Goal: Task Accomplishment & Management: Complete application form

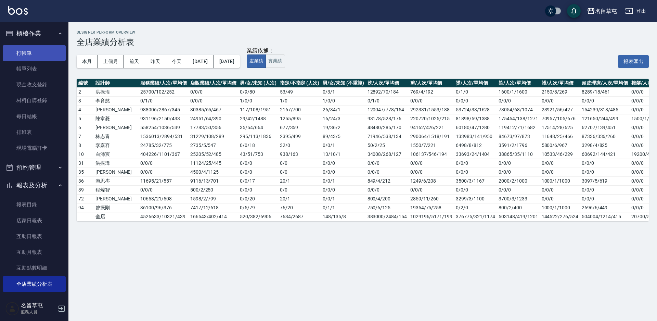
click at [44, 51] on link "打帳單" at bounding box center [34, 53] width 63 height 16
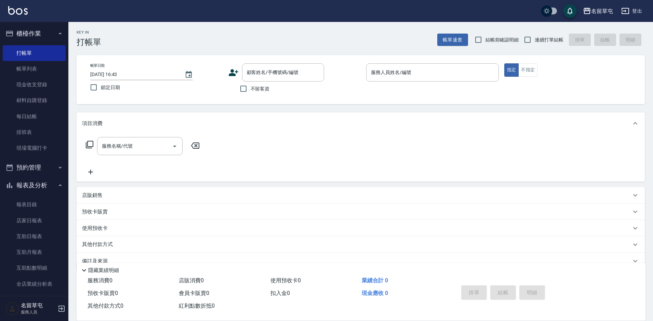
click at [260, 93] on label "不留客資" at bounding box center [253, 88] width 34 height 14
click at [251, 93] on input "不留客資" at bounding box center [243, 88] width 14 height 14
checkbox input "true"
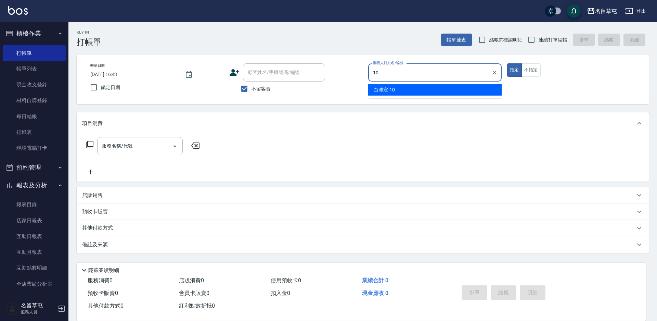
type input "[PERSON_NAME]-10"
type button "true"
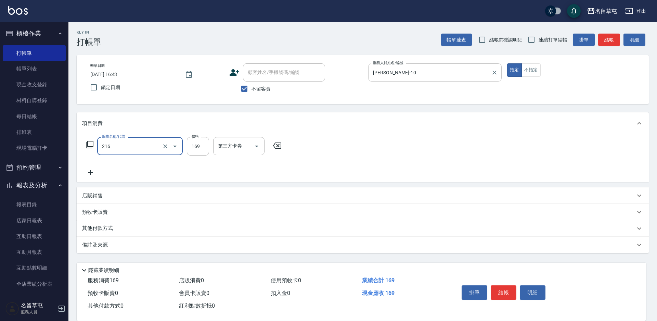
type input "剪髮169(216)"
type input "200"
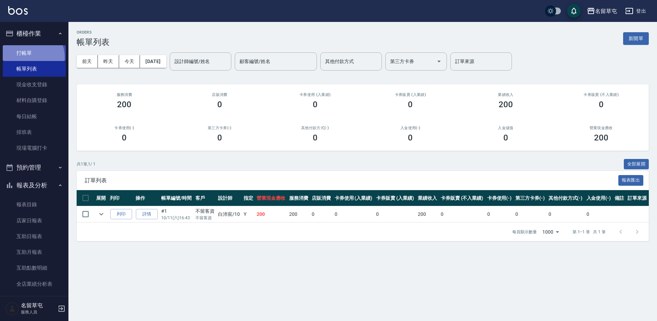
click at [29, 57] on link "打帳單" at bounding box center [34, 53] width 63 height 16
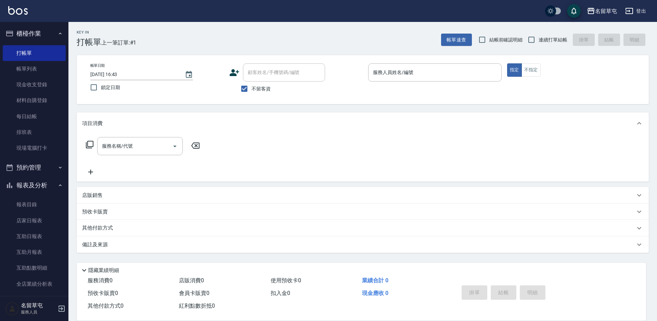
click at [554, 41] on span "連續打單結帳" at bounding box center [552, 39] width 29 height 7
click at [538, 41] on input "連續打單結帳" at bounding box center [531, 39] width 14 height 14
checkbox input "true"
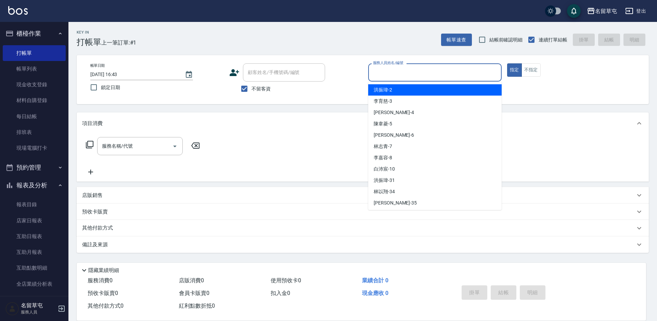
click at [454, 71] on input "服務人員姓名/編號" at bounding box center [434, 72] width 127 height 12
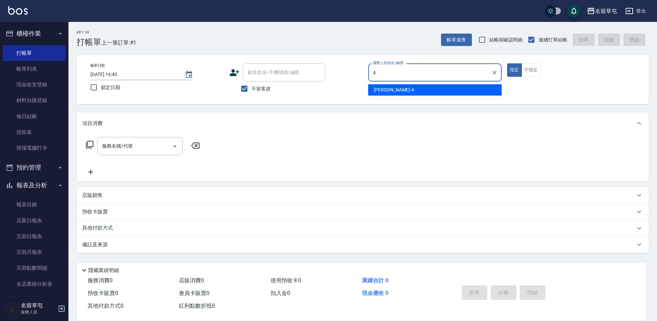
type input "[PERSON_NAME]-4"
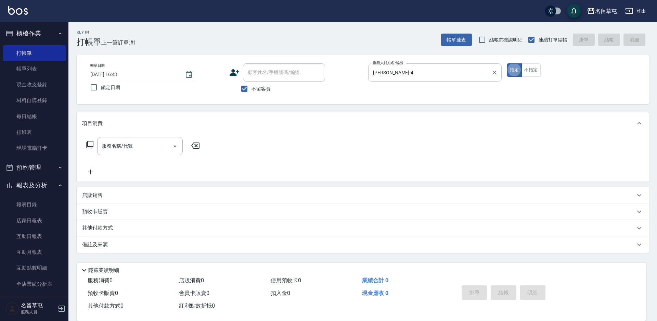
type button "true"
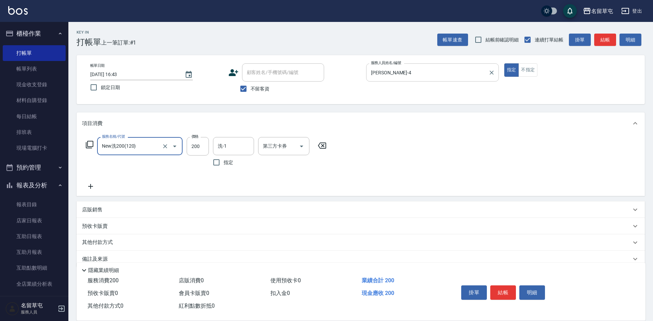
type input "New洗200(120)"
type input "[PERSON_NAME]-31"
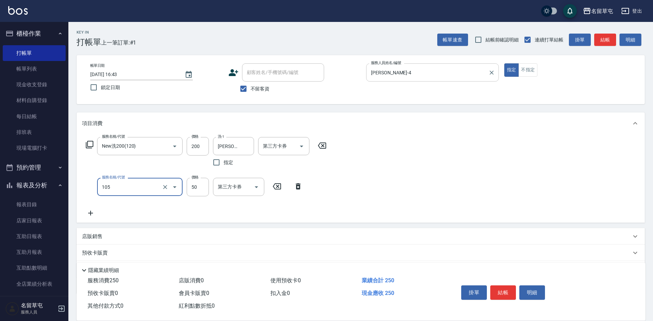
type input "精油50(105)"
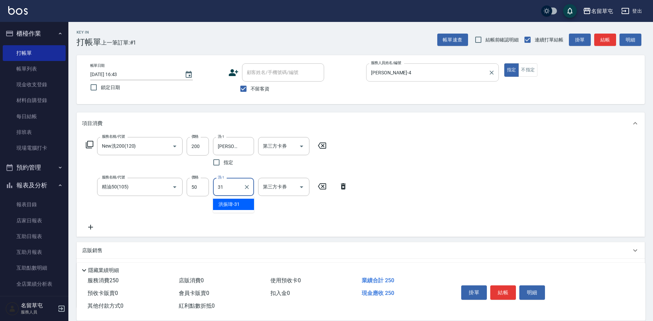
type input "[PERSON_NAME]-31"
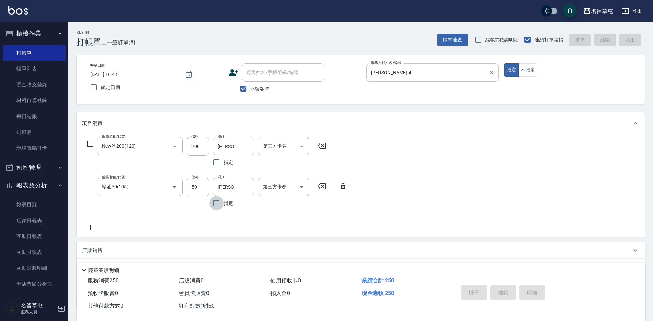
type input "[DATE] 16:44"
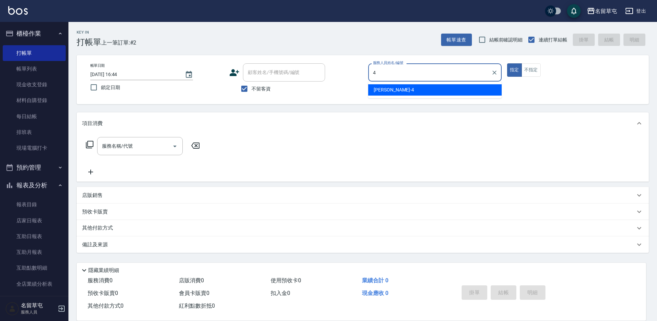
type input "[PERSON_NAME]-4"
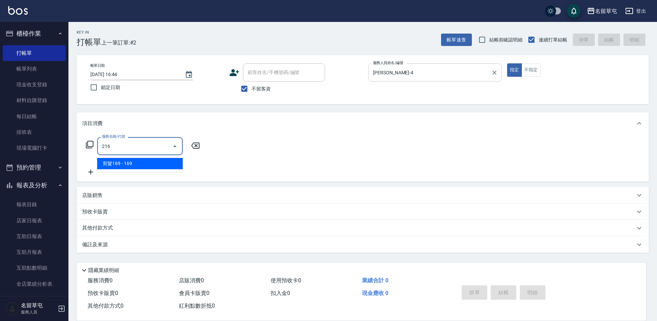
type input "剪髮169(216)"
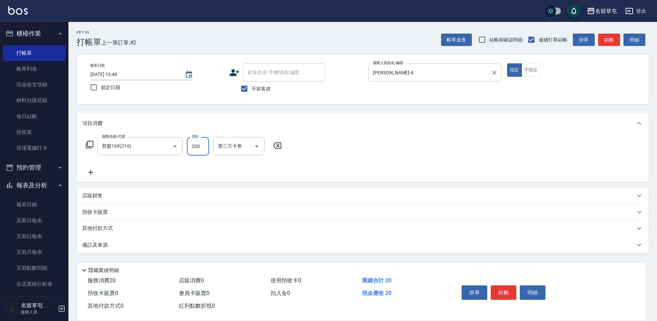
type input "200"
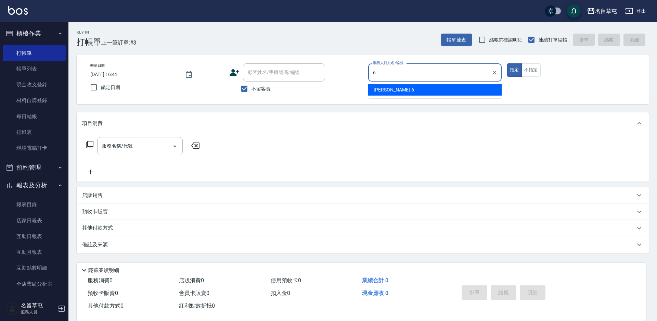
type input "[PERSON_NAME]-6"
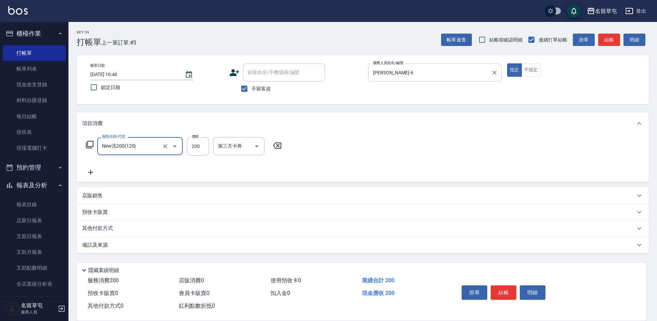
type input "New洗200(120)"
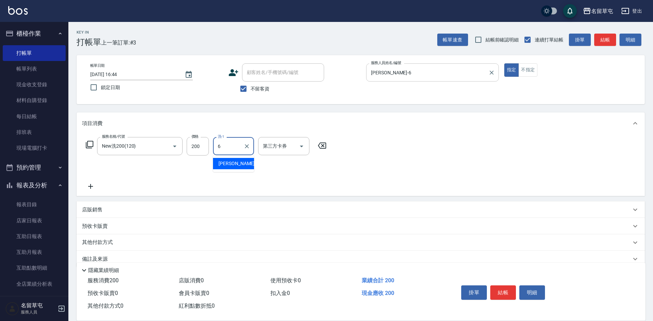
type input "[PERSON_NAME]-6"
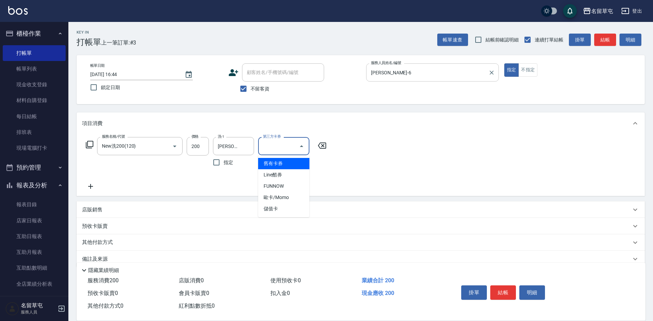
type input "舊有卡券"
click at [292, 146] on icon "Clear" at bounding box center [292, 146] width 4 height 4
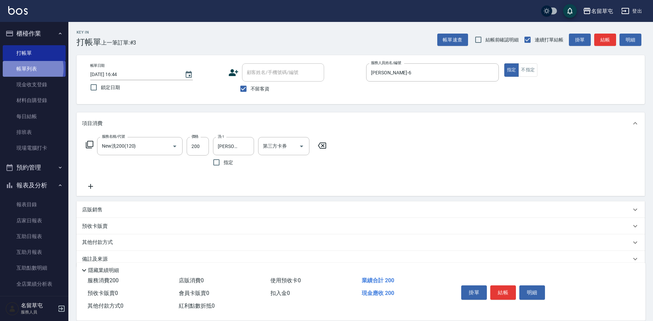
click at [25, 68] on link "帳單列表" at bounding box center [34, 69] width 63 height 16
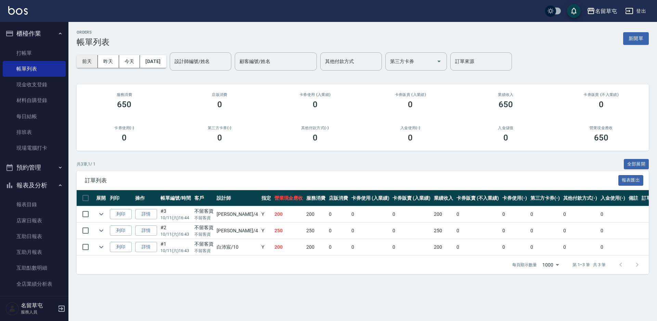
click at [90, 59] on button "前天" at bounding box center [87, 61] width 21 height 13
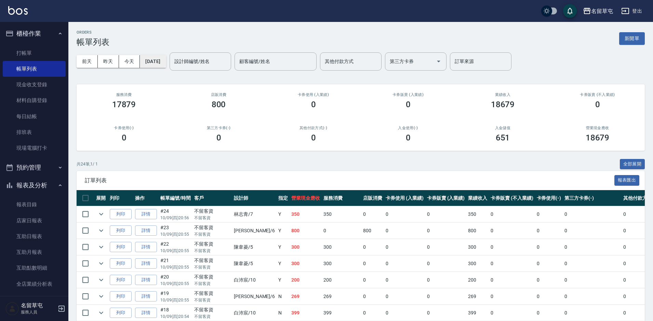
click at [159, 59] on button "[DATE]" at bounding box center [153, 61] width 26 height 13
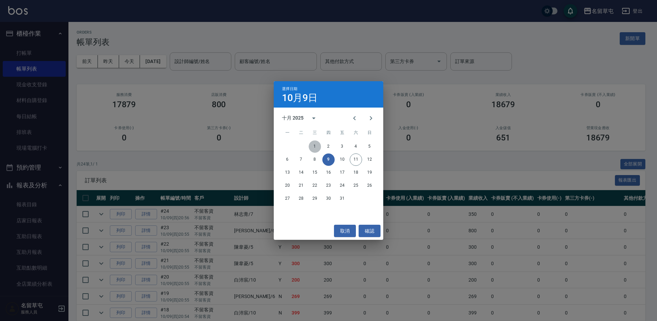
click at [315, 148] on button "1" at bounding box center [315, 146] width 12 height 12
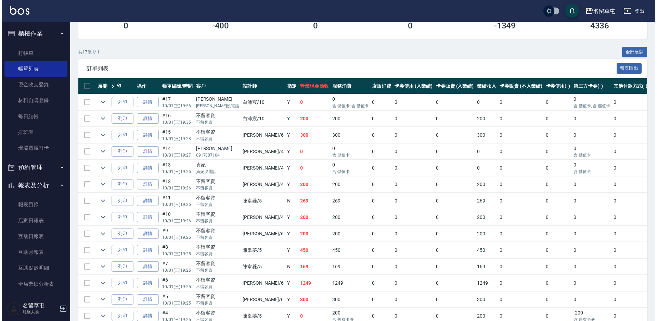
scroll to position [26, 0]
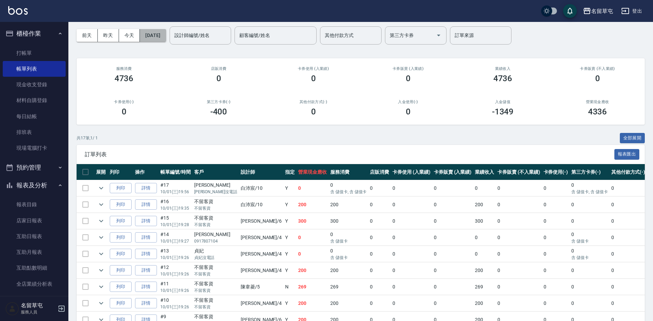
click at [142, 37] on button "[DATE]" at bounding box center [153, 35] width 26 height 13
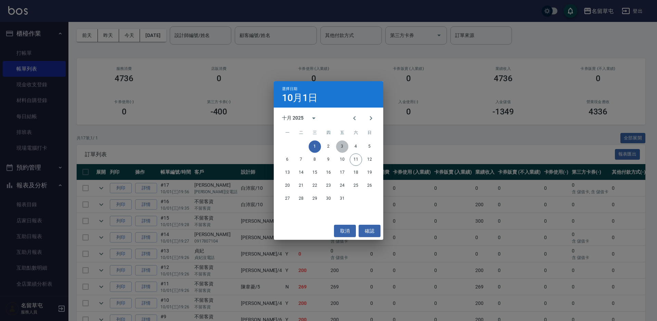
click at [343, 145] on button "3" at bounding box center [342, 146] width 12 height 12
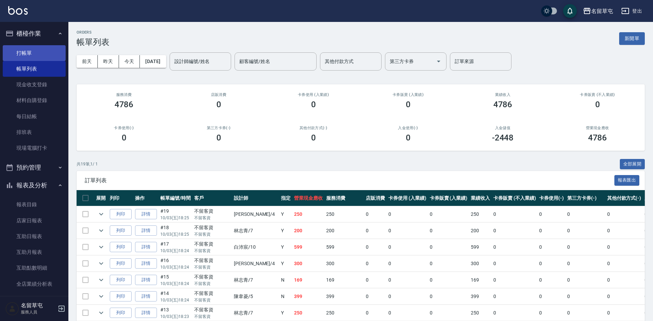
click at [14, 53] on link "打帳單" at bounding box center [34, 53] width 63 height 16
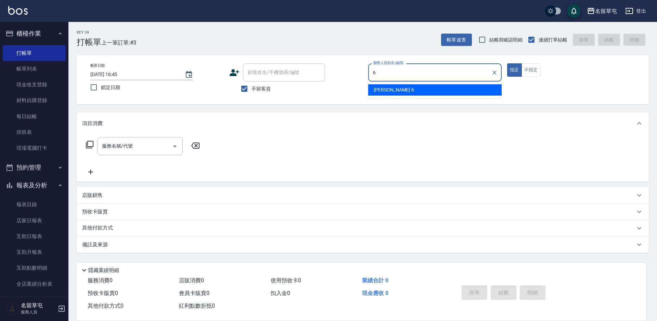
type input "6"
type button "true"
type input "[PERSON_NAME]-6"
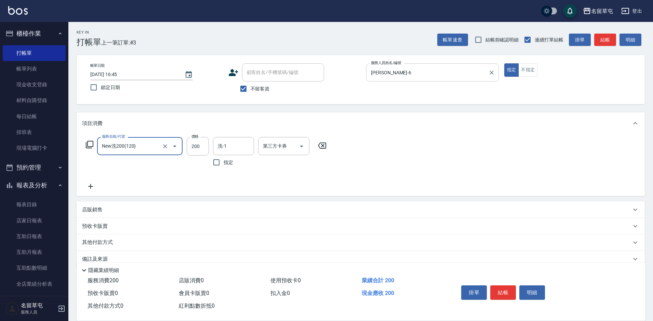
type input "New洗200(120)"
type input "[PERSON_NAME]-6"
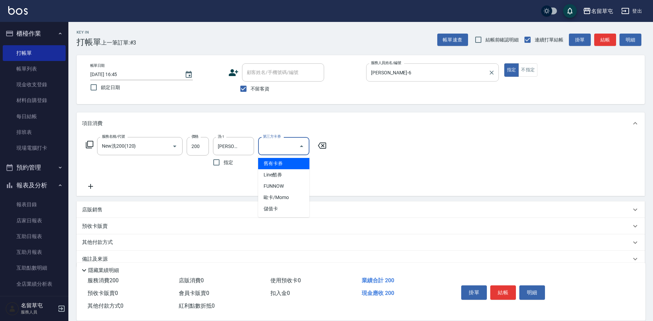
type input "舊有卡券"
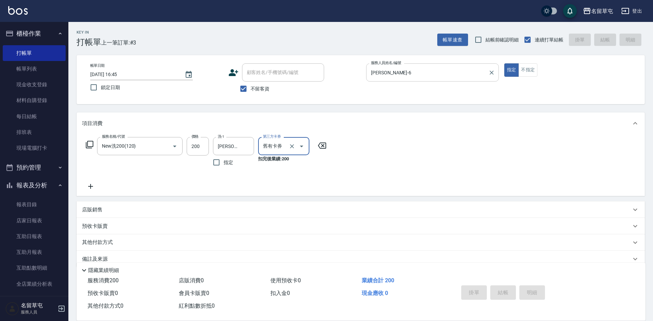
type input "[DATE] 16:46"
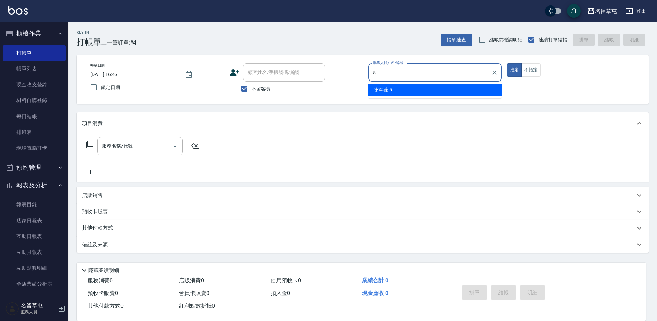
type input "[PERSON_NAME]-5"
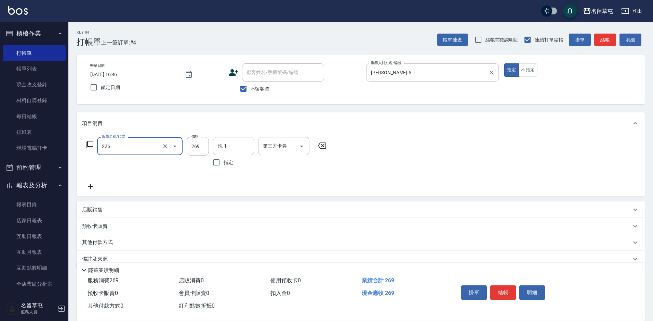
type input "洗剪269(226)"
type input "300"
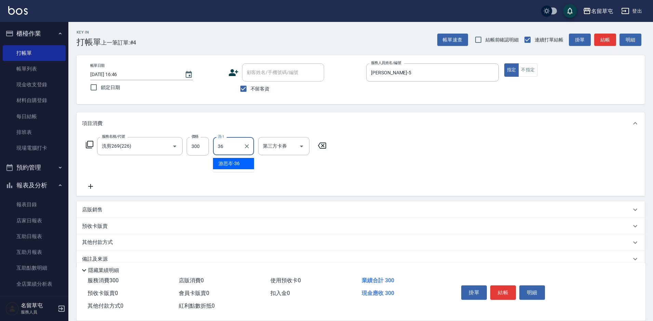
type input "游思岑-36"
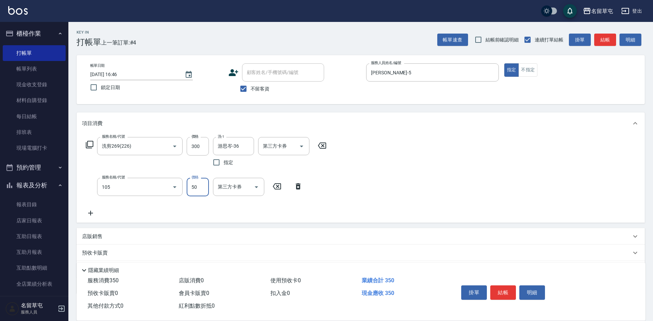
type input "精油50(105)"
type input "游思岑-36"
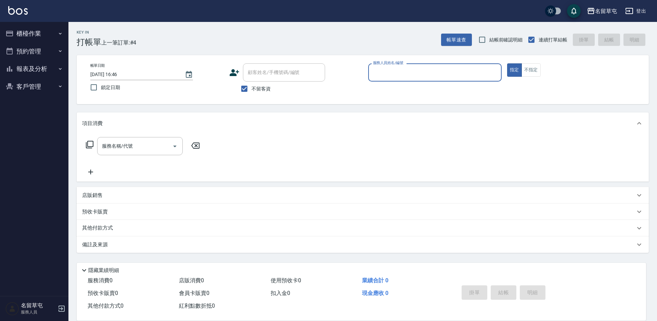
click at [8, 49] on icon "button" at bounding box center [9, 51] width 6 height 7
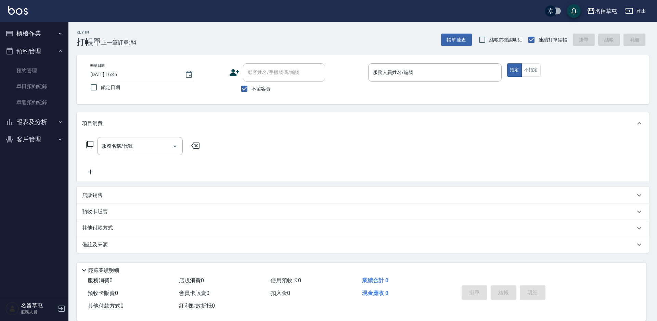
click at [36, 49] on button "預約管理" at bounding box center [34, 51] width 63 height 18
click at [36, 30] on button "櫃檯作業" at bounding box center [34, 34] width 63 height 18
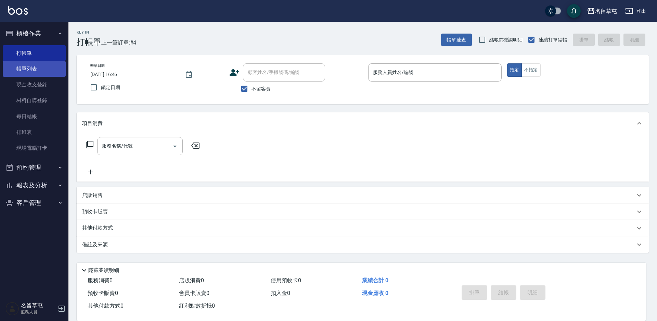
click at [44, 63] on link "帳單列表" at bounding box center [34, 69] width 63 height 16
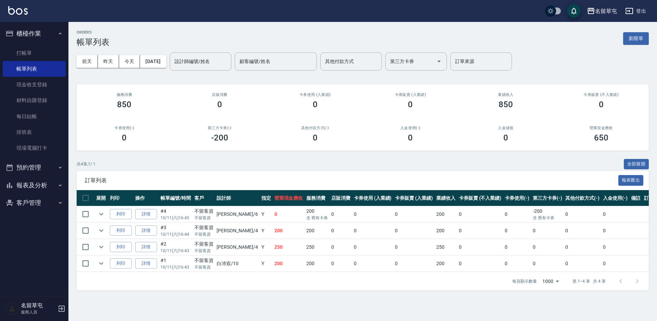
click at [43, 41] on button "櫃檯作業" at bounding box center [34, 34] width 63 height 18
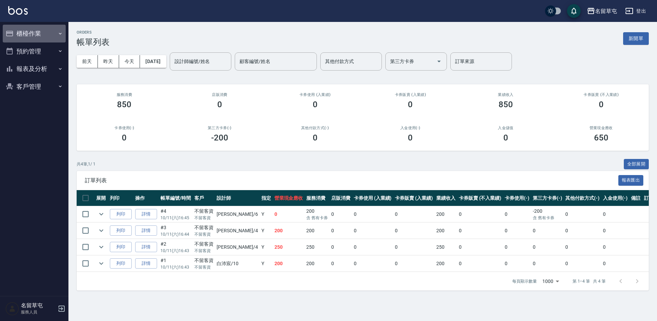
click at [43, 38] on button "櫃檯作業" at bounding box center [34, 34] width 63 height 18
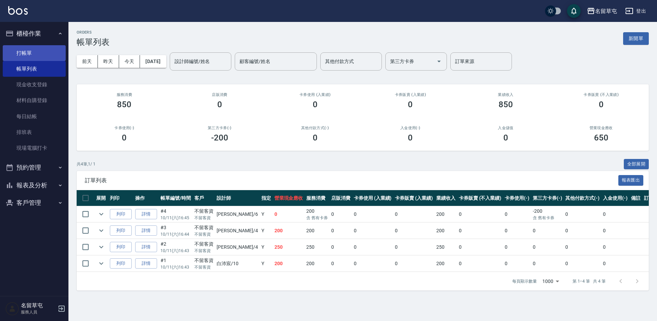
click at [49, 56] on link "打帳單" at bounding box center [34, 53] width 63 height 16
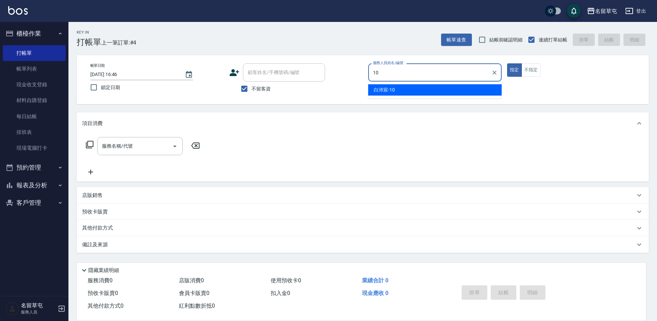
type input "[PERSON_NAME]-10"
type button "true"
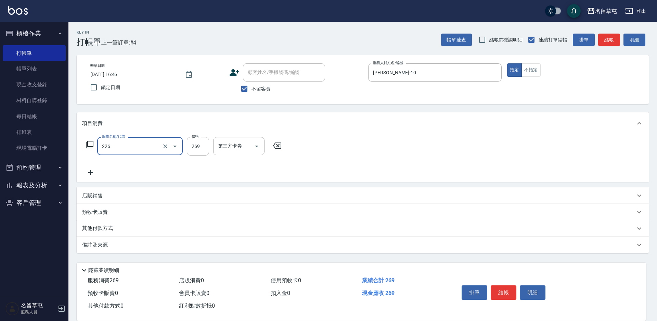
type input "洗剪269(226)"
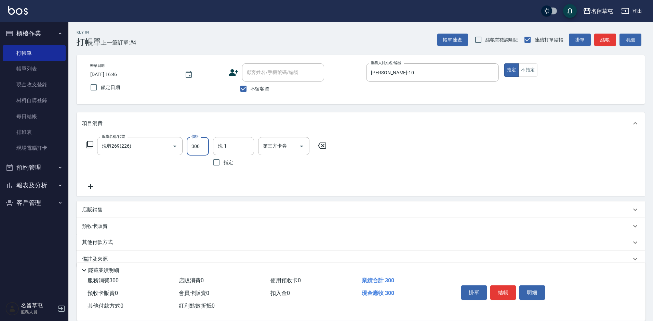
type input "300"
type input "游思岑-36"
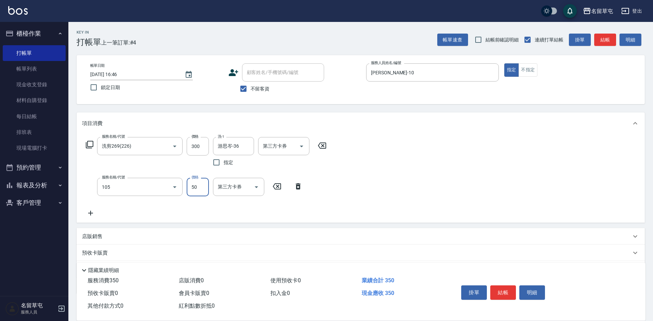
type input "精油50(105)"
type input "游思岑-36"
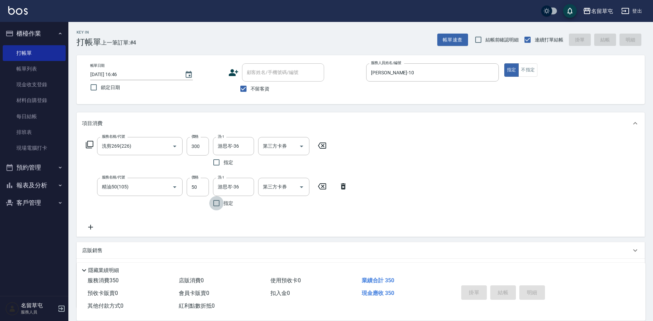
type input "2025/10/11 16:47"
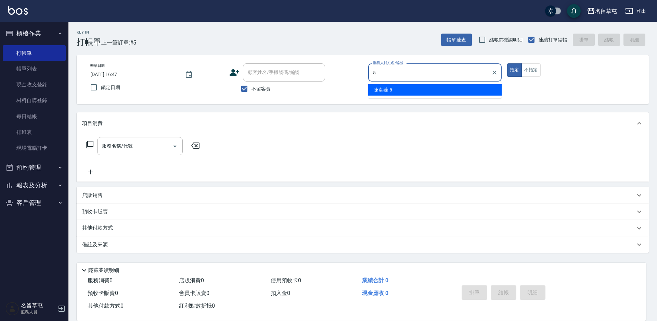
type input "[PERSON_NAME]-5"
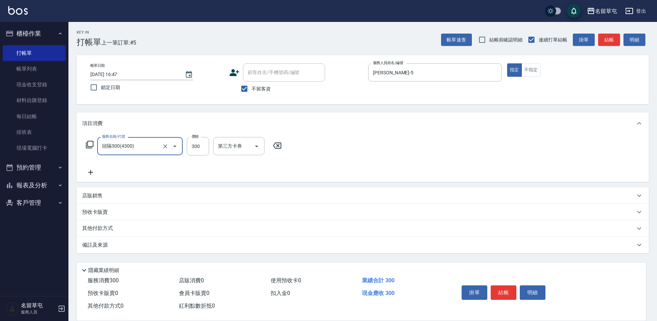
type input "頭隔300(4300)"
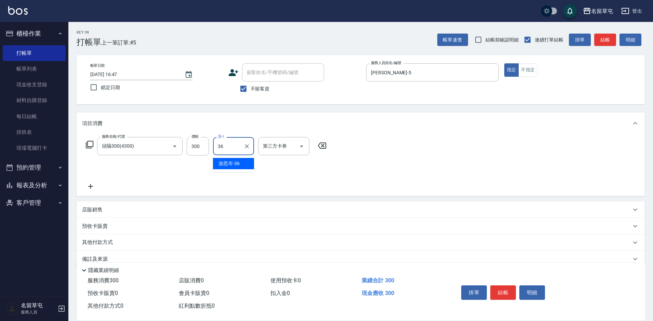
type input "游思岑-36"
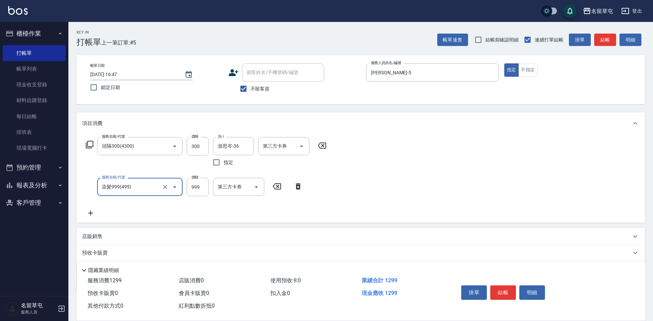
type input "染髮999(499)"
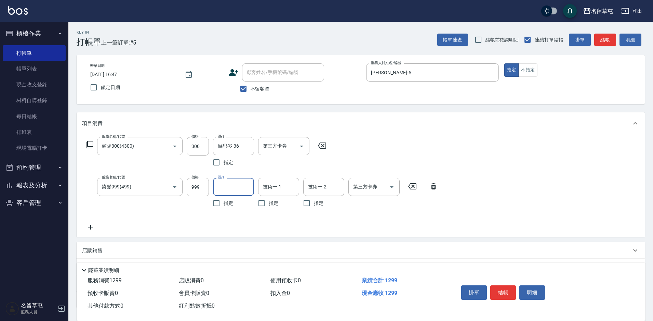
type input "3"
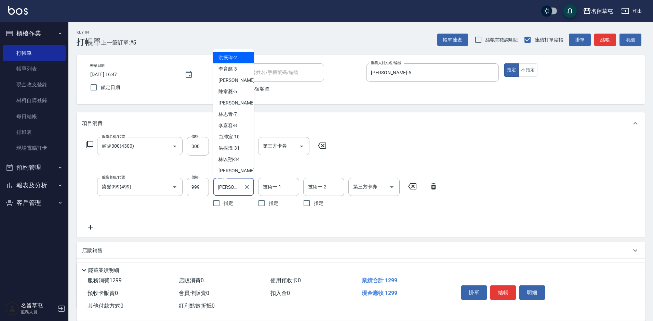
click at [239, 192] on input "洪振瑋-2" at bounding box center [228, 187] width 25 height 12
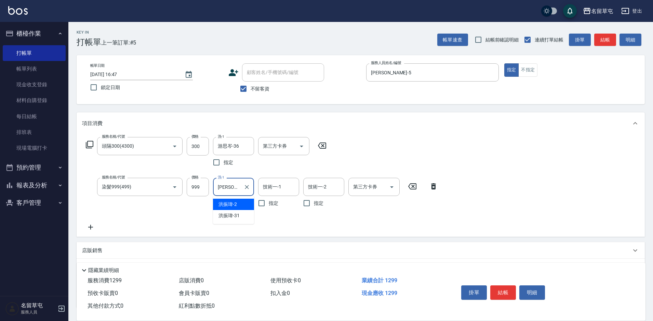
type input "洪"
type input "游思岑-36"
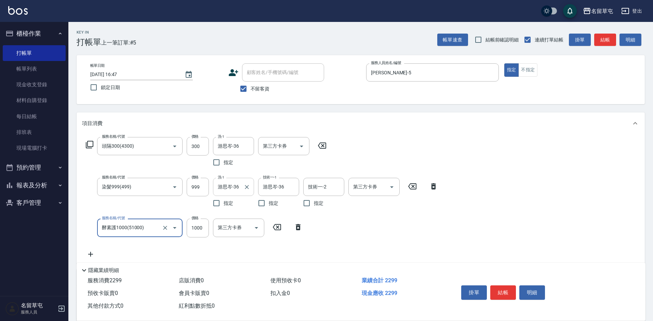
type input "酵素護1000(51000)"
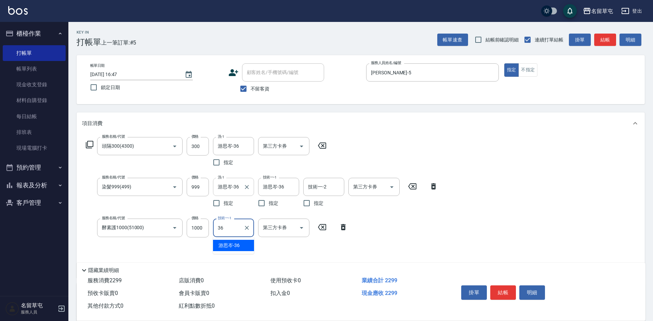
type input "游思岑-36"
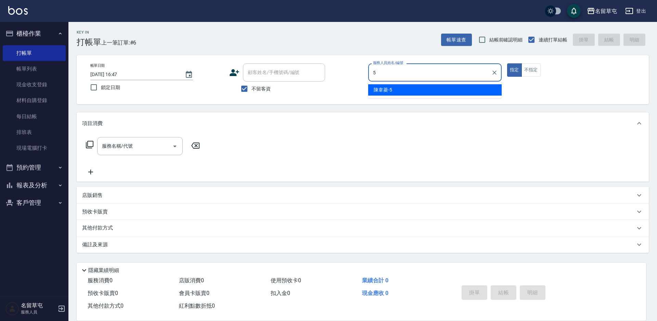
type input "[PERSON_NAME]-5"
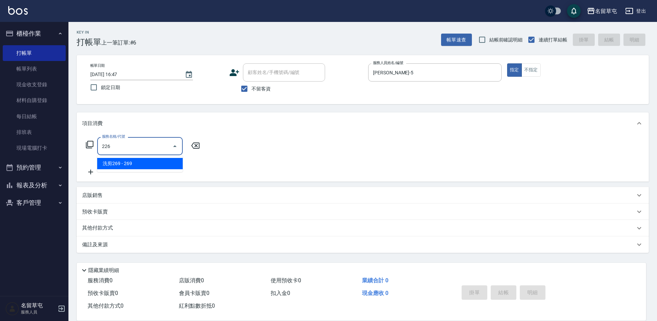
type input "洗剪269(226)"
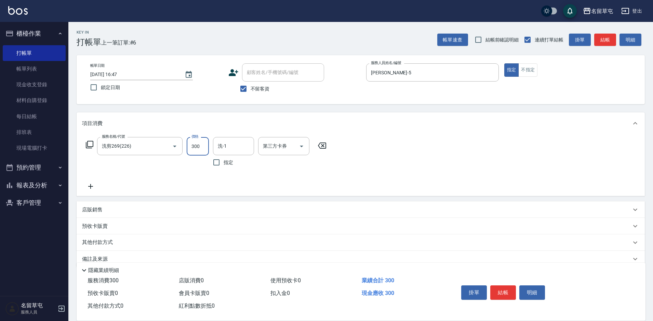
type input "300"
type input "[PERSON_NAME]-31"
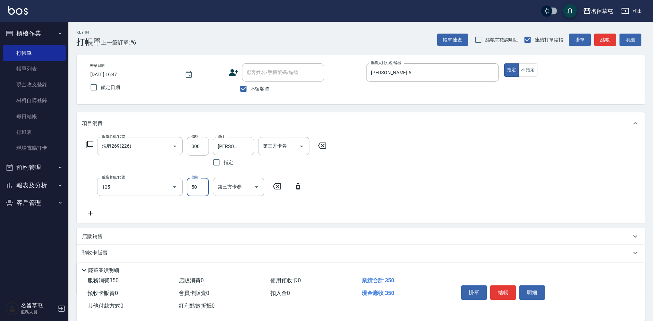
type input "精油50(105)"
type input "50"
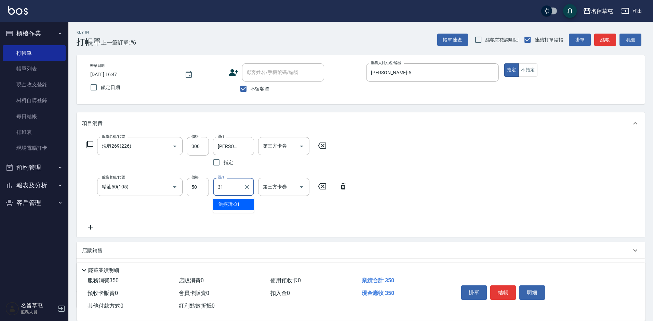
type input "[PERSON_NAME]-31"
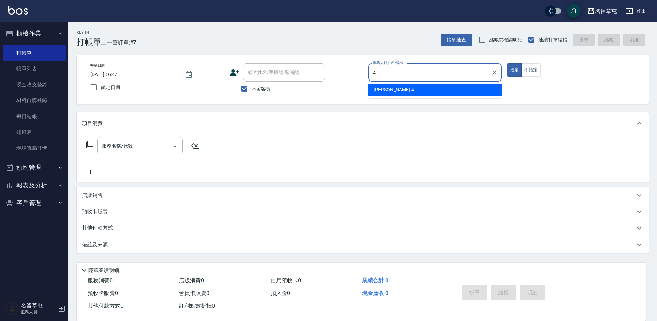
type input "[PERSON_NAME]-4"
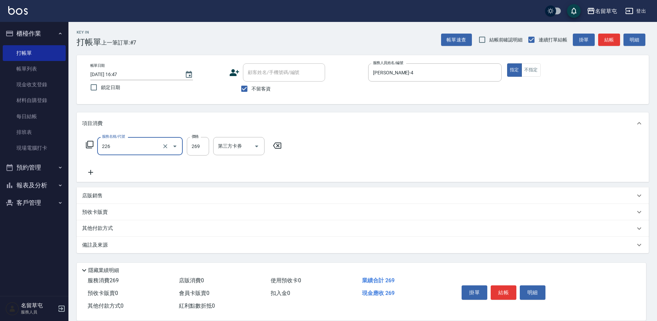
type input "洗剪269(226)"
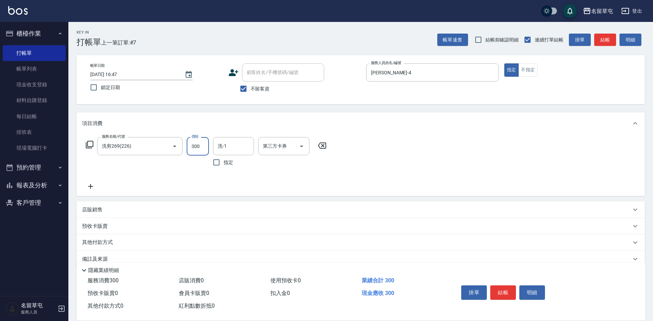
type input "300"
type input "[PERSON_NAME]-31"
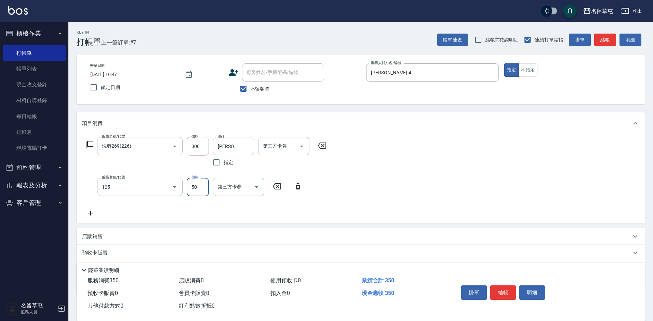
type input "精油50(105)"
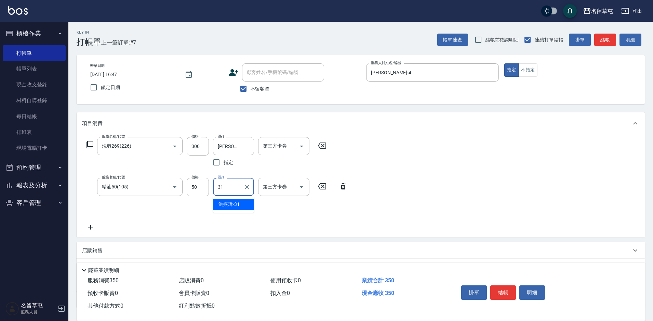
type input "[PERSON_NAME]-31"
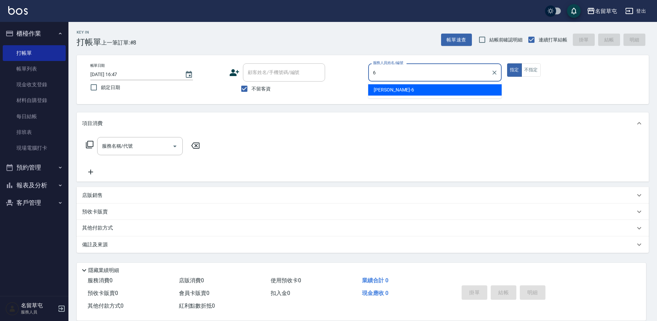
type input "[PERSON_NAME]-6"
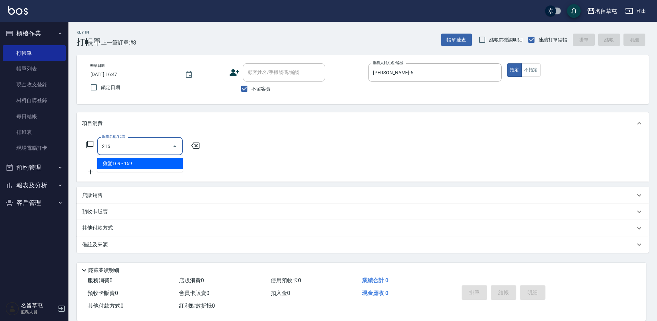
type input "剪髮169(216)"
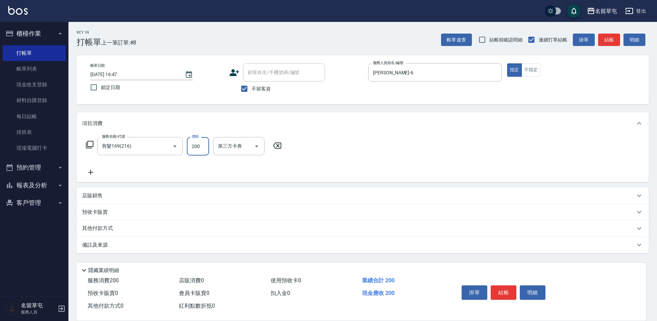
type input "200"
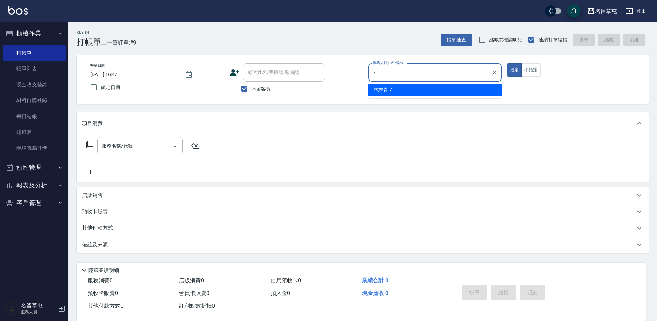
type input "林志青-7"
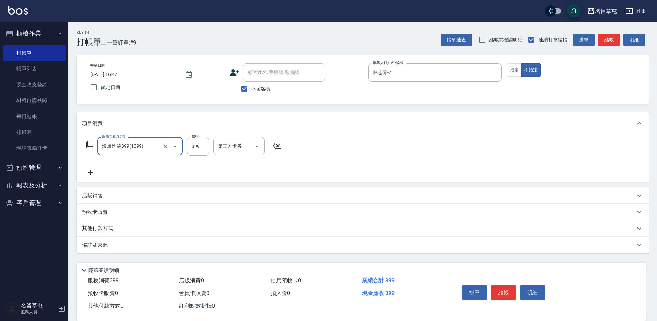
type input "海鹽洗髮399(1399)"
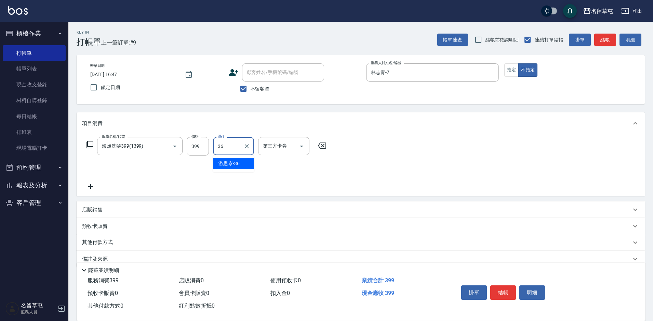
type input "游思岑-36"
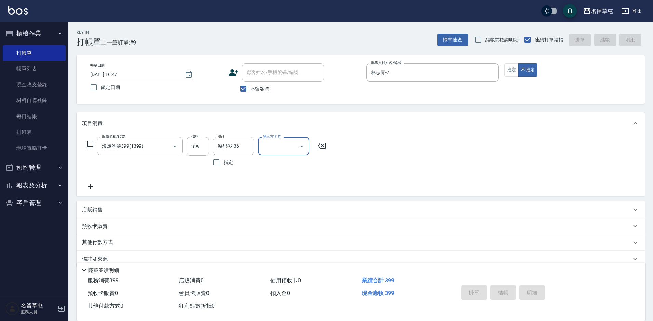
type input "2025/10/11 16:48"
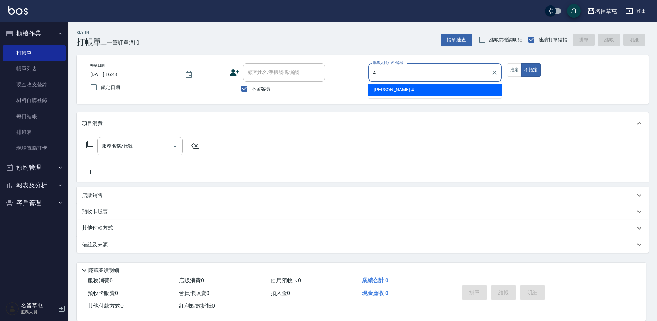
type input "4"
type button "false"
type input "[PERSON_NAME]-4"
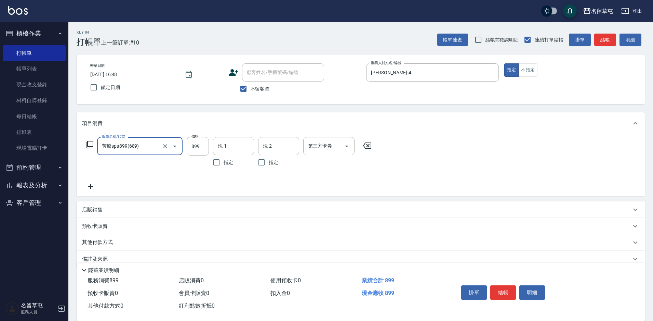
type input "芳療spa899(689)"
type input "1000"
type input "[PERSON_NAME]-31"
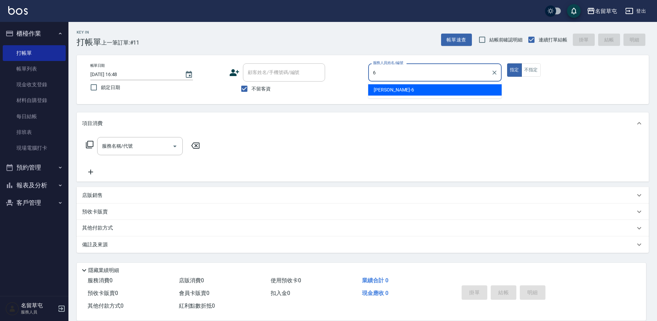
type input "[PERSON_NAME]-6"
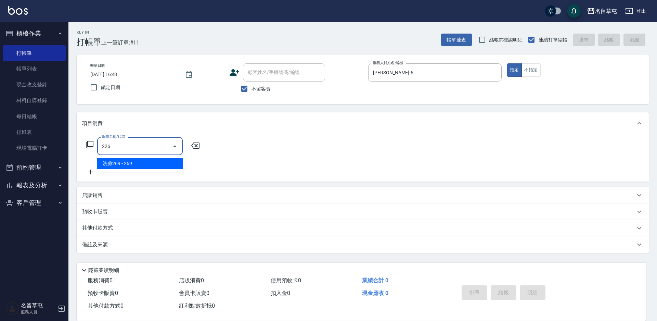
type input "洗剪269(226)"
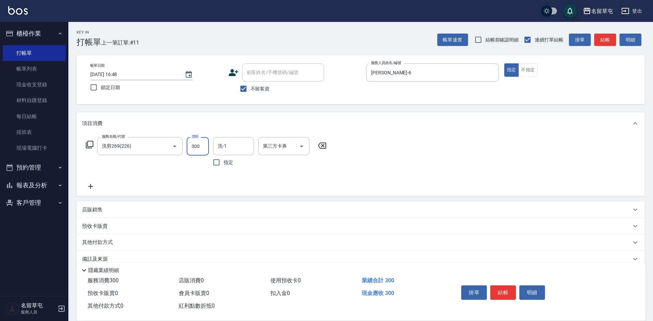
type input "300"
type input ".6"
click at [229, 148] on input "洗-1" at bounding box center [233, 146] width 35 height 12
type input "游思岑-36"
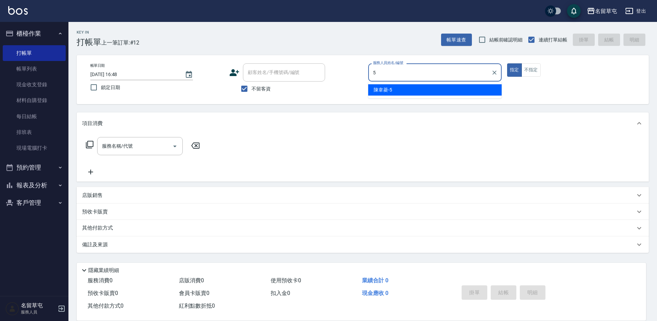
type input "[PERSON_NAME]-5"
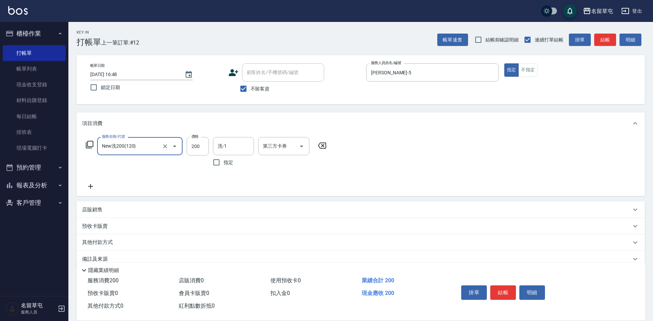
type input "New洗200(120)"
type input "游思岑-36"
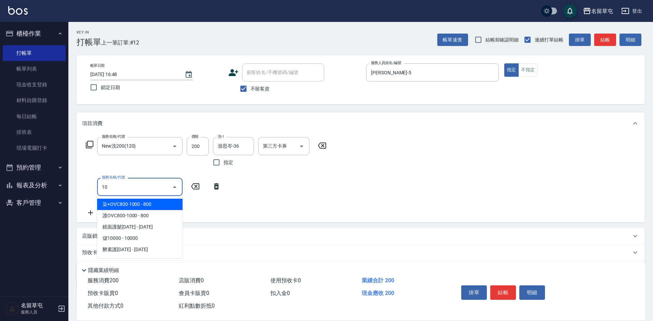
type input "1"
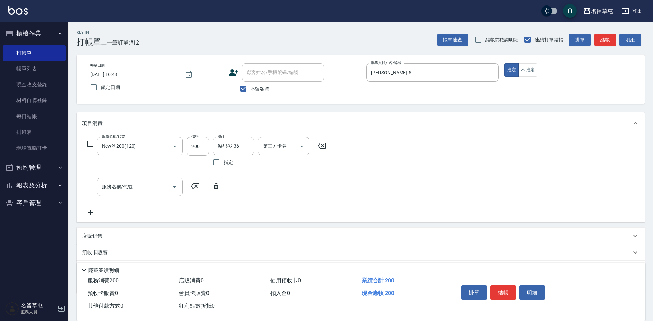
click at [314, 206] on div "服務名稱/代號 New洗200(120) 服務名稱/代號 價格 200 價格 洗-1 游思岑-36 洗-1 指定 第三方卡券 第三方卡券 服務名稱/代號 服務…" at bounding box center [206, 177] width 249 height 80
click at [209, 148] on div "服務名稱/代號 New洗200(120) 服務名稱/代號 價格 200 價格 洗-1 游思岑-36 洗-1 指定 第三方卡券 第三方卡券" at bounding box center [206, 153] width 249 height 32
click at [204, 149] on input "200" at bounding box center [198, 146] width 22 height 18
type input "250"
type input "精油50(105)"
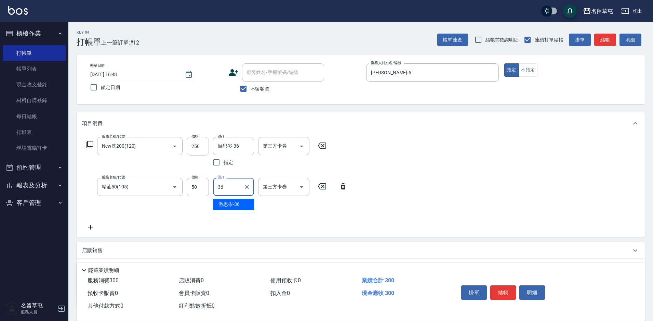
type input "游思岑-36"
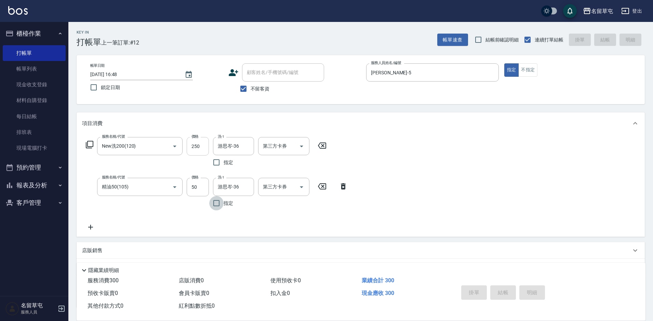
type input "2025/10/11 16:49"
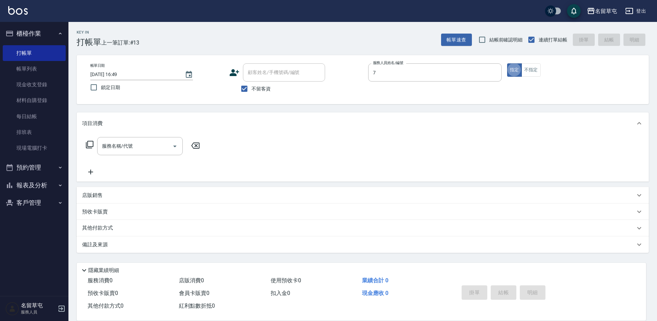
type input "林志青-7"
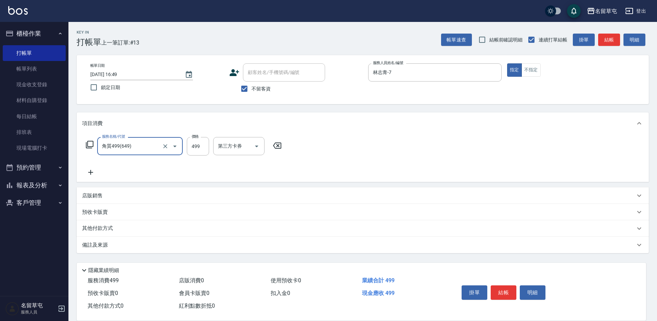
type input "角質499(649)"
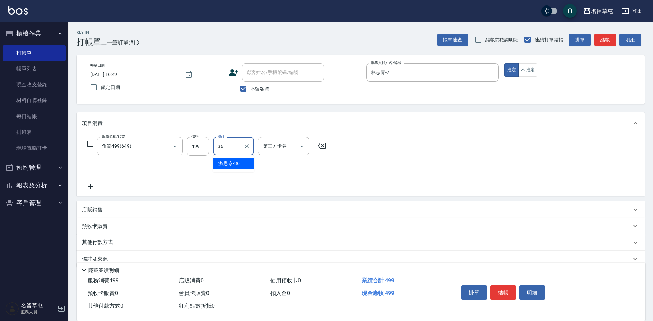
type input "游思岑-36"
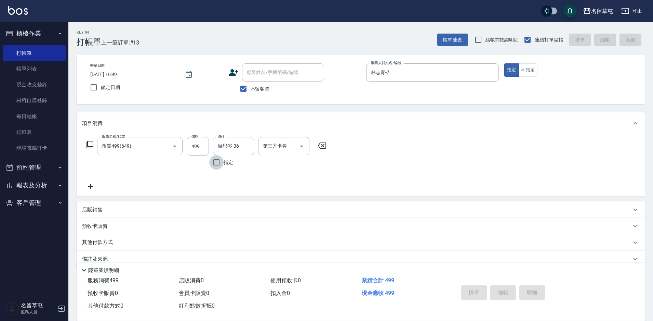
type input "2025/10/11 16:50"
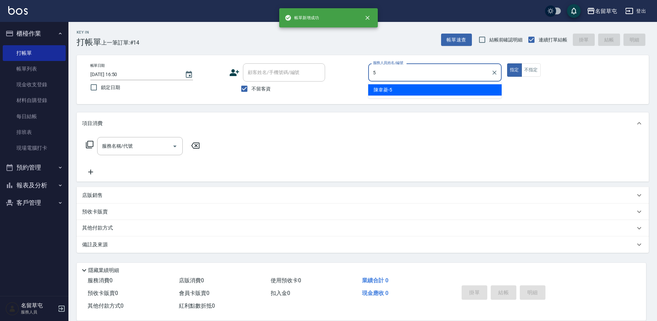
type input "[PERSON_NAME]-5"
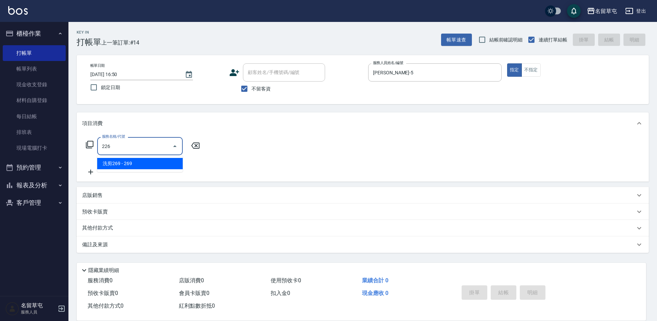
type input "洗剪269(226)"
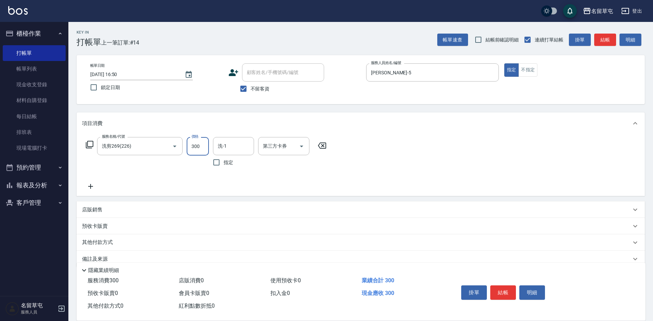
type input "300"
type input "[PERSON_NAME]-5"
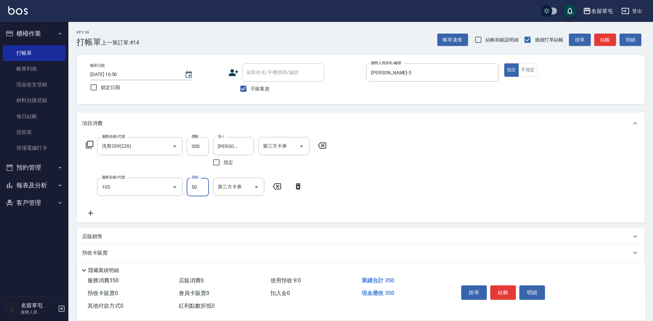
type input "精油50(105)"
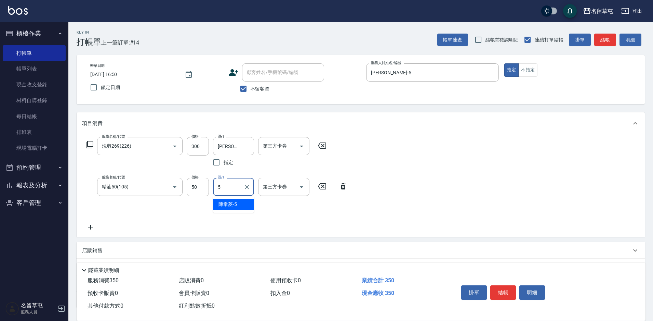
type input "[PERSON_NAME]-5"
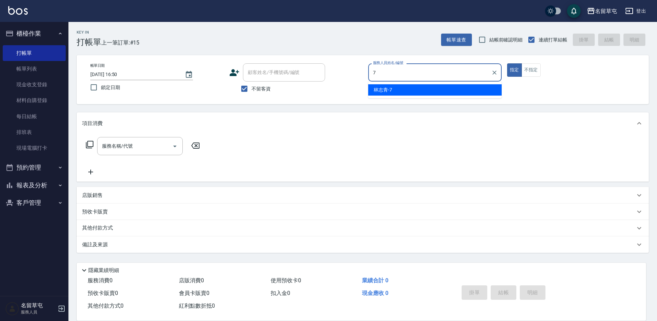
type input "林志青-7"
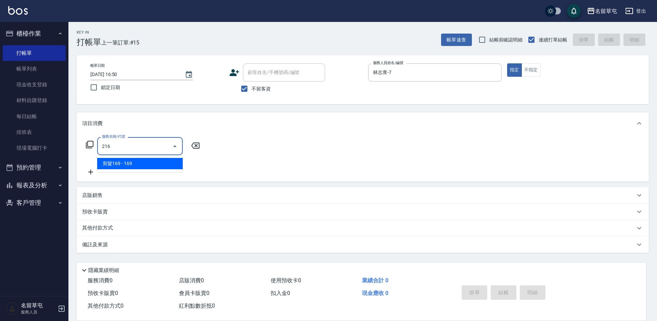
type input "剪髮169(216)"
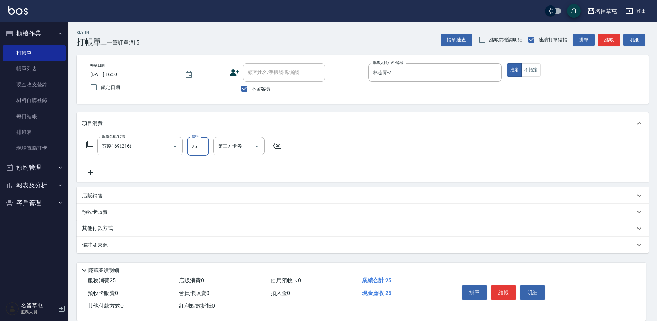
click at [204, 149] on input "25" at bounding box center [198, 146] width 22 height 18
type input "250"
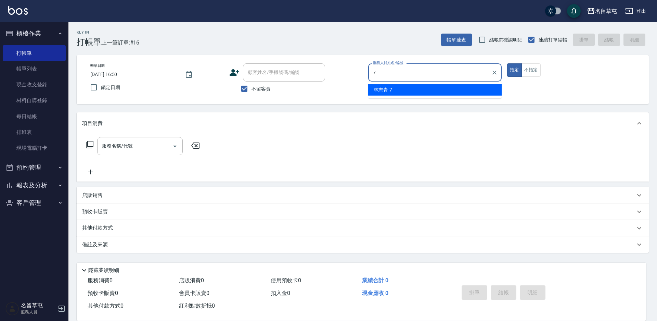
type input "林志青-7"
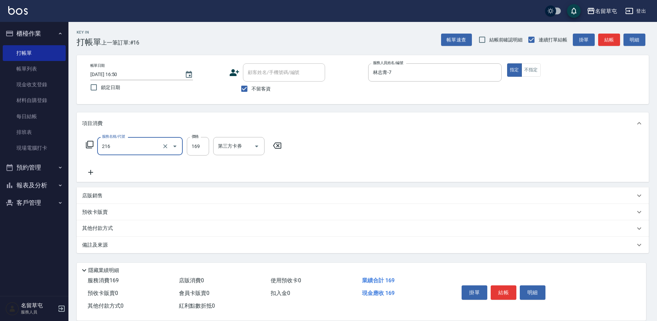
type input "剪髮169(216)"
type input "250"
